Goal: Entertainment & Leisure: Consume media (video, audio)

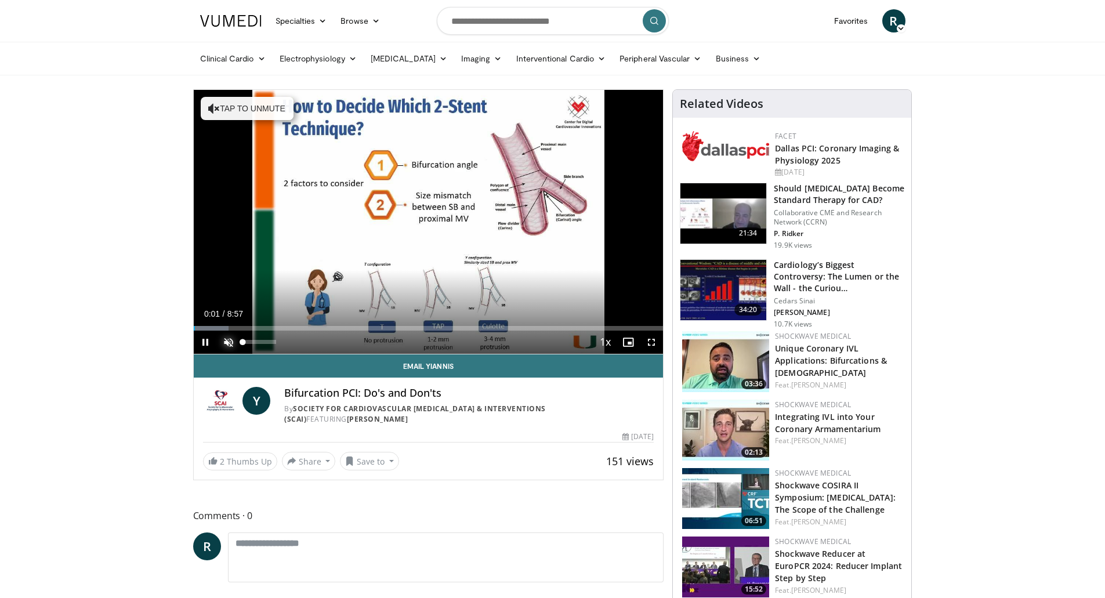
click at [226, 347] on span "Video Player" at bounding box center [228, 342] width 23 height 23
click at [652, 342] on span "Video Player" at bounding box center [651, 342] width 23 height 23
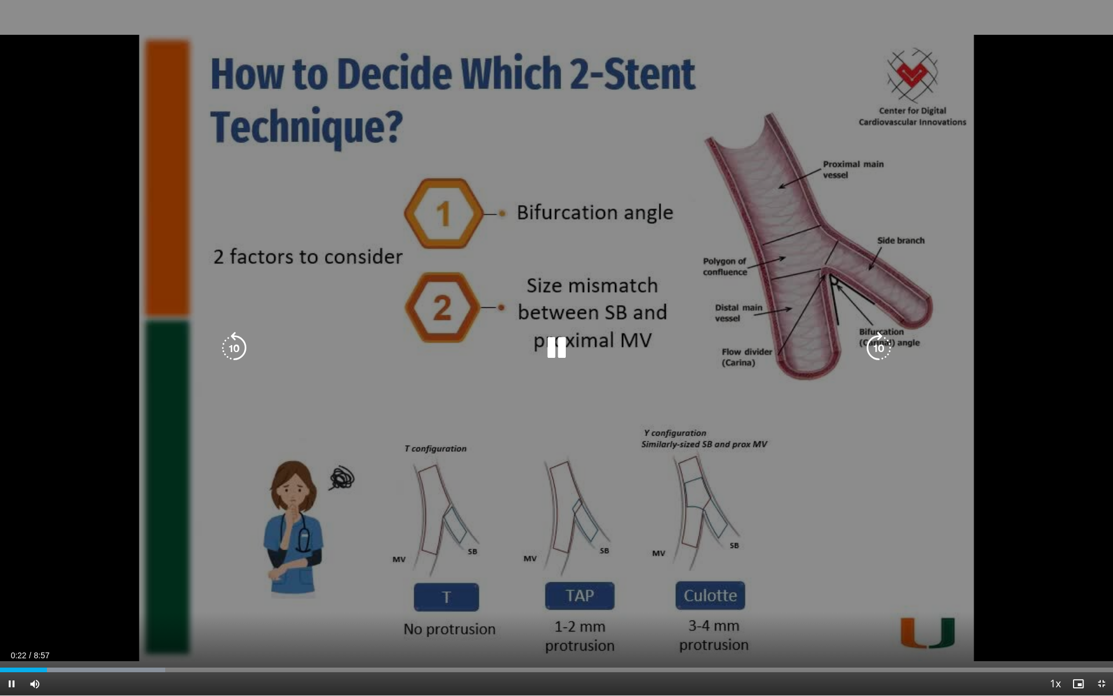
click at [233, 348] on icon "Video Player" at bounding box center [234, 348] width 32 height 32
click at [243, 514] on div "10 seconds Tap to unmute" at bounding box center [556, 347] width 1113 height 695
click at [562, 342] on icon "Video Player" at bounding box center [556, 348] width 32 height 32
click at [888, 355] on icon "Video Player" at bounding box center [879, 348] width 32 height 32
click at [882, 354] on icon "Video Player" at bounding box center [879, 348] width 32 height 32
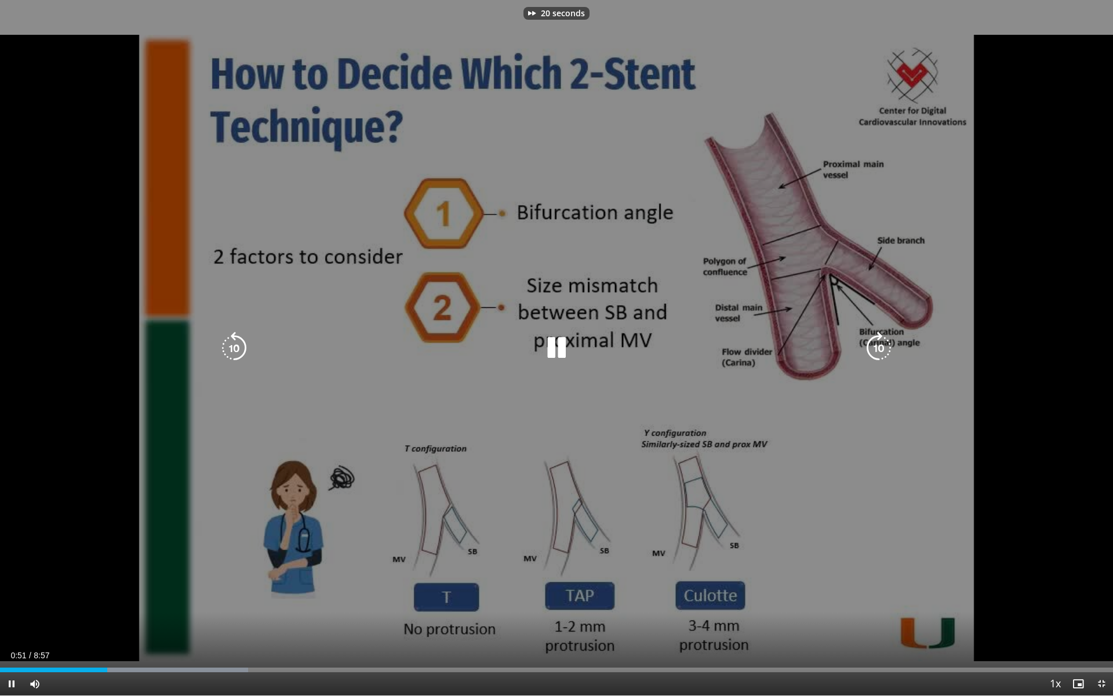
click at [882, 354] on icon "Video Player" at bounding box center [879, 348] width 32 height 32
click at [237, 307] on div "40 seconds Tap to unmute" at bounding box center [556, 347] width 1113 height 695
click at [295, 321] on div "40 seconds Tap to unmute" at bounding box center [556, 347] width 1113 height 695
click at [901, 348] on div "40 seconds Tap to unmute" at bounding box center [556, 347] width 1113 height 695
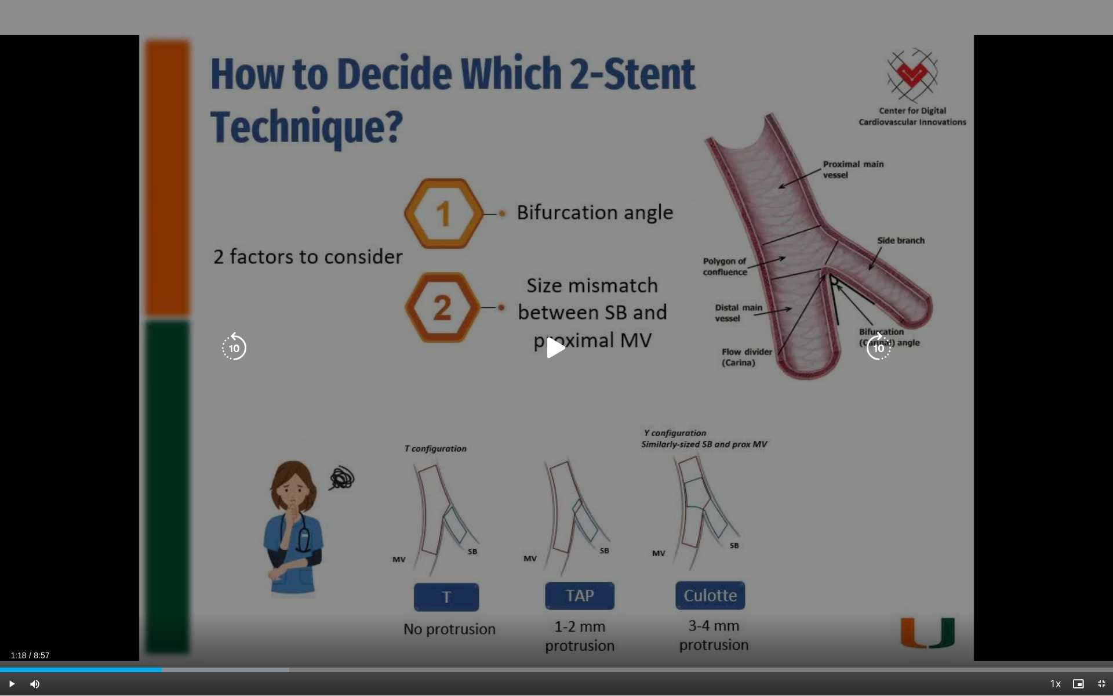
click at [892, 347] on icon "Video Player" at bounding box center [879, 348] width 32 height 32
click at [543, 344] on icon "Video Player" at bounding box center [556, 348] width 32 height 32
click at [881, 342] on icon "Video Player" at bounding box center [879, 348] width 32 height 32
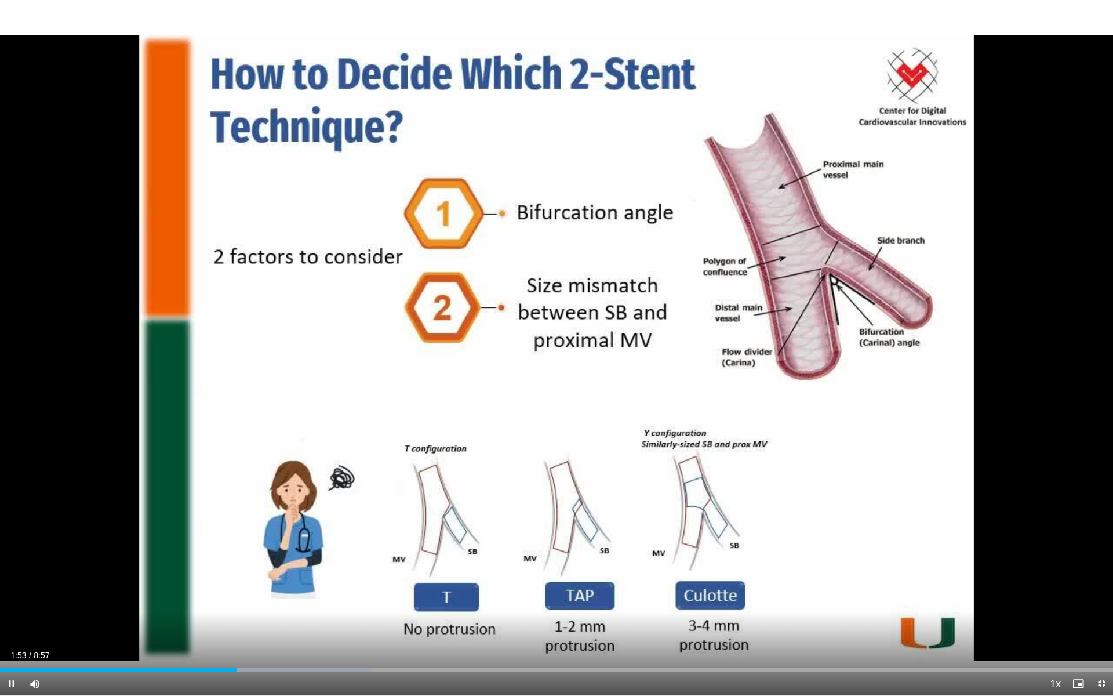
click at [881, 342] on div "20 seconds Tap to unmute" at bounding box center [556, 347] width 1113 height 695
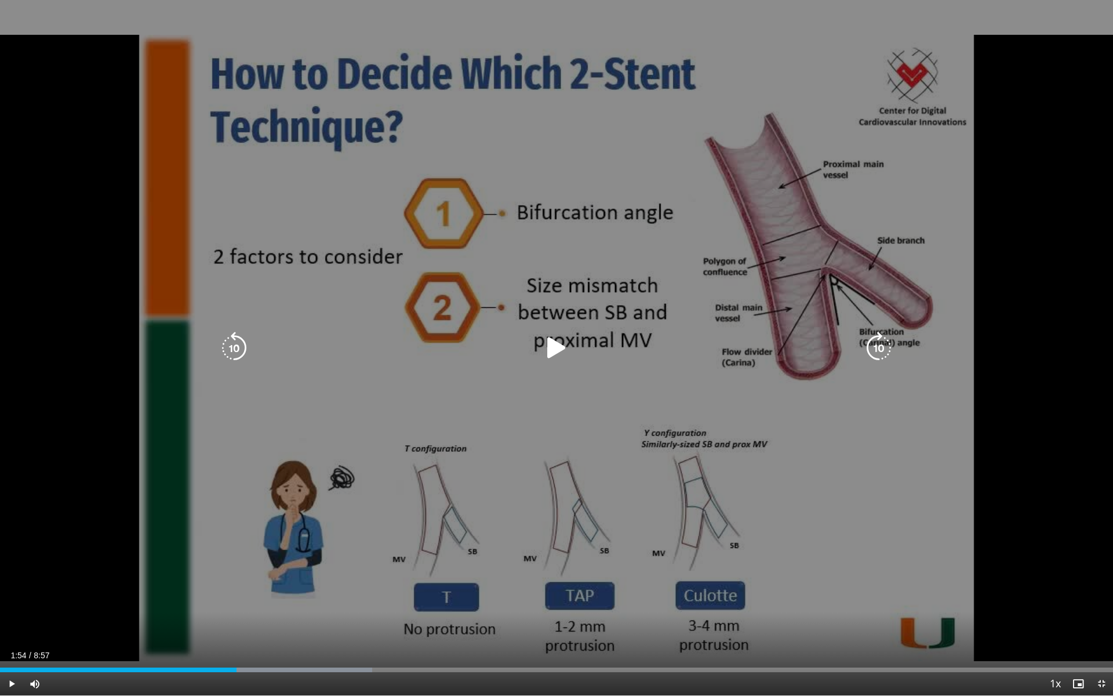
click at [883, 338] on icon "Video Player" at bounding box center [879, 348] width 32 height 32
click at [561, 340] on icon "Video Player" at bounding box center [556, 348] width 32 height 32
click at [877, 345] on icon "Video Player" at bounding box center [879, 348] width 32 height 32
click at [218, 354] on icon "Video Player" at bounding box center [234, 348] width 32 height 32
click at [879, 347] on icon "Video Player" at bounding box center [879, 348] width 32 height 32
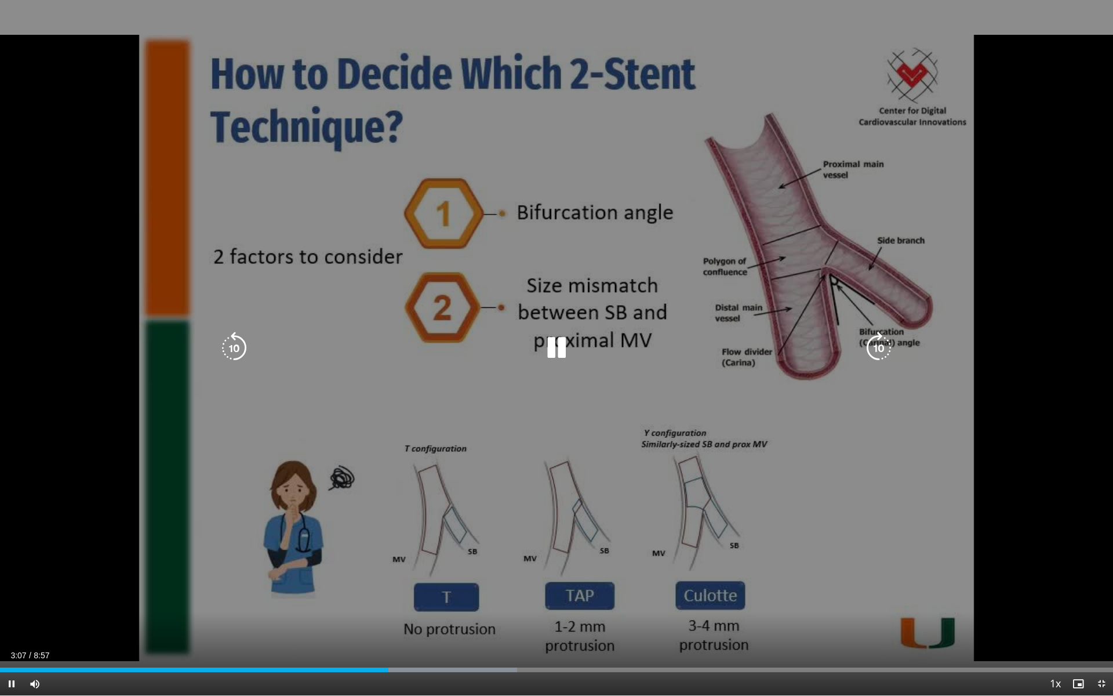
click at [879, 347] on icon "Video Player" at bounding box center [879, 348] width 32 height 32
click at [874, 344] on icon "Video Player" at bounding box center [879, 348] width 32 height 32
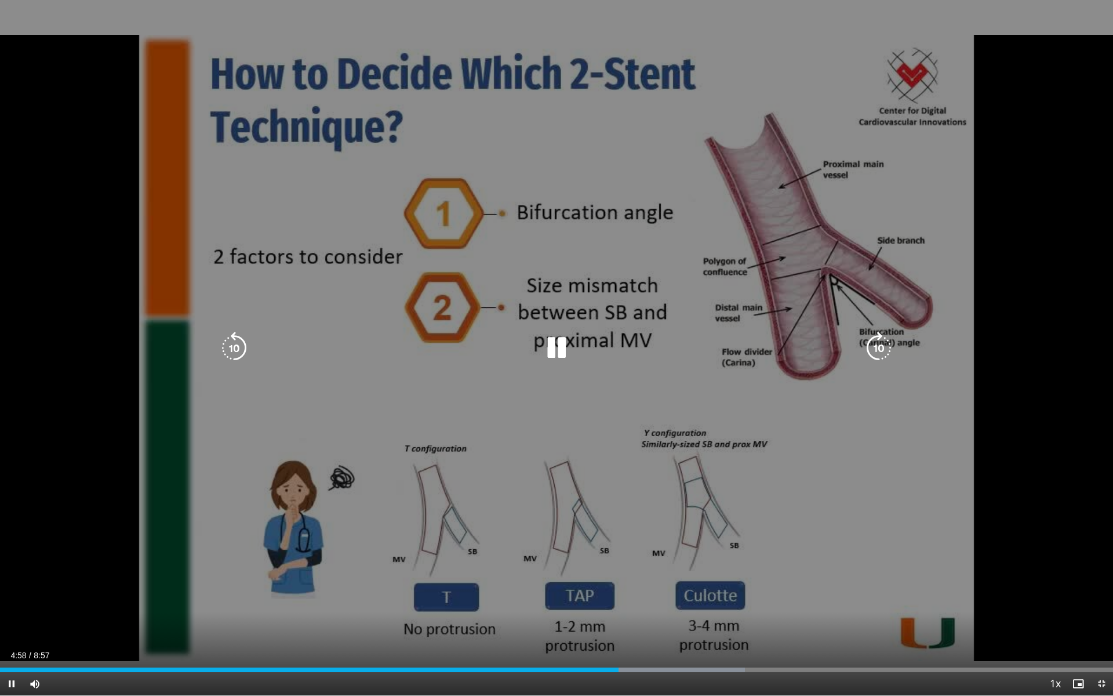
click at [872, 344] on icon "Video Player" at bounding box center [879, 348] width 32 height 32
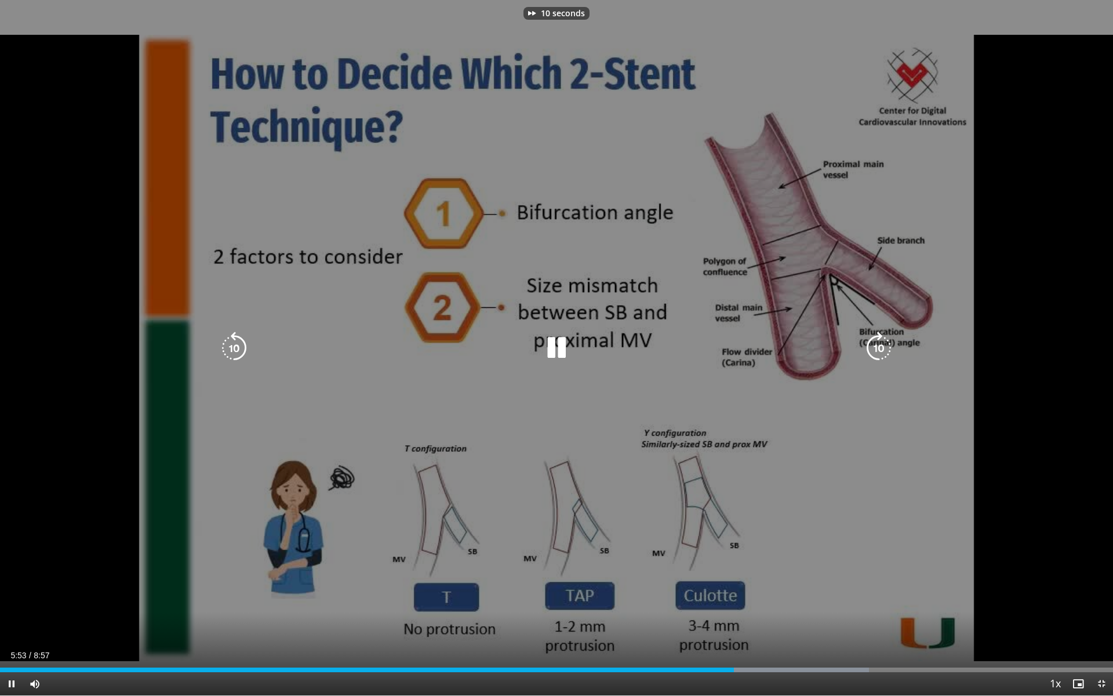
click at [872, 344] on icon "Video Player" at bounding box center [879, 348] width 32 height 32
click at [231, 343] on icon "Video Player" at bounding box center [234, 348] width 32 height 32
click at [874, 350] on icon "Video Player" at bounding box center [879, 348] width 32 height 32
click at [241, 348] on icon "Video Player" at bounding box center [234, 348] width 32 height 32
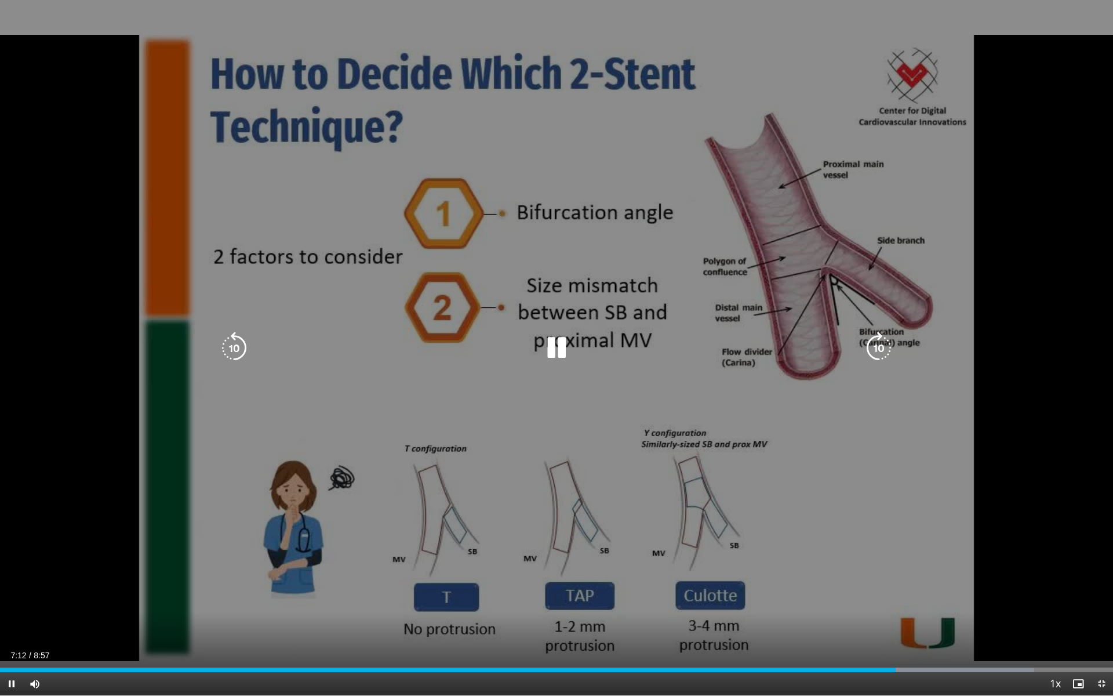
click at [231, 346] on icon "Video Player" at bounding box center [234, 348] width 32 height 32
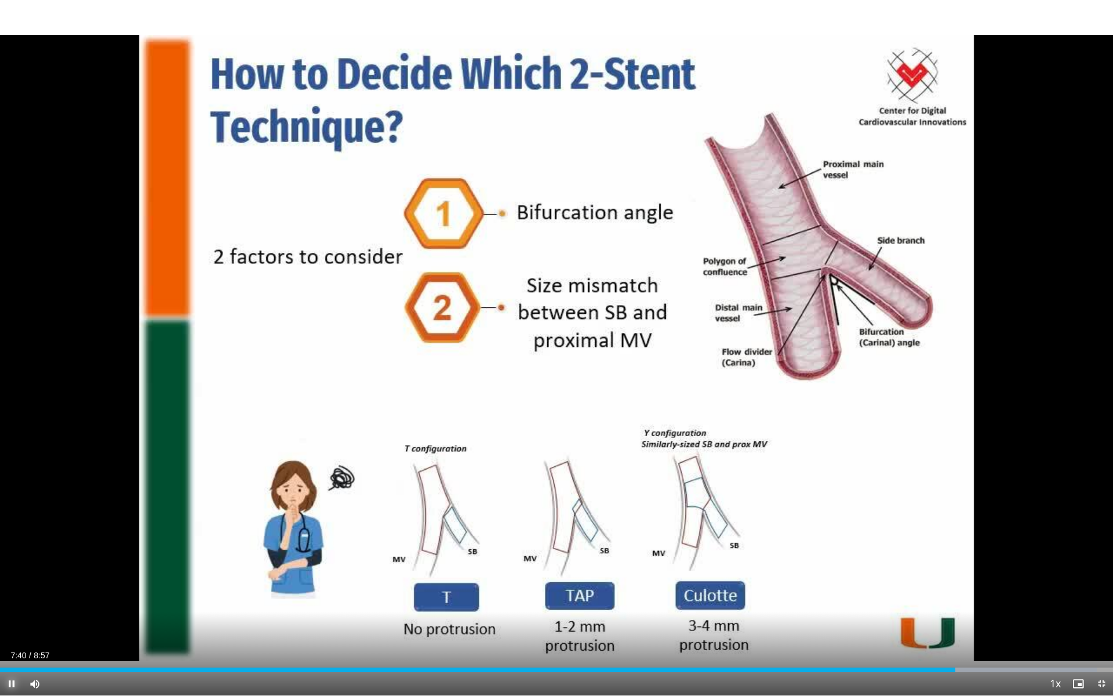
click at [11, 597] on span "Video Player" at bounding box center [11, 683] width 23 height 23
